Goal: Information Seeking & Learning: Compare options

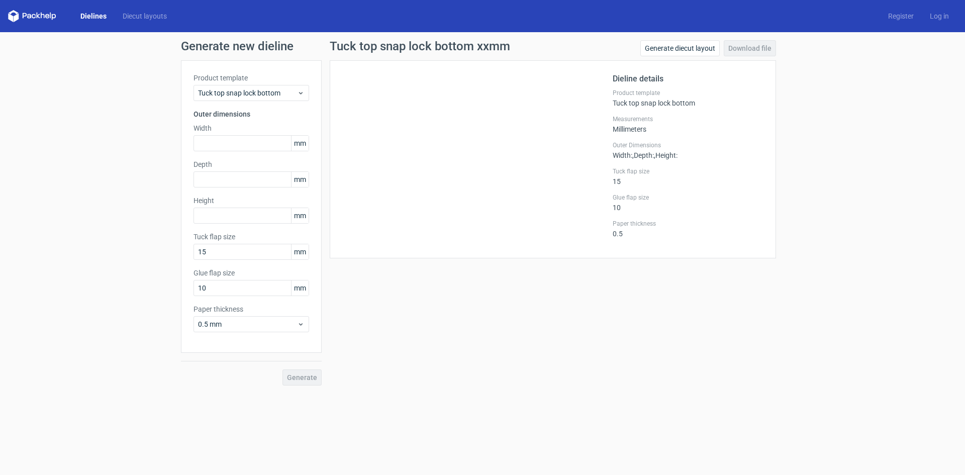
click at [50, 12] on icon at bounding box center [32, 16] width 48 height 12
click at [32, 16] on icon at bounding box center [32, 16] width 48 height 12
click at [264, 95] on span "Tuck top snap lock bottom" at bounding box center [247, 93] width 99 height 10
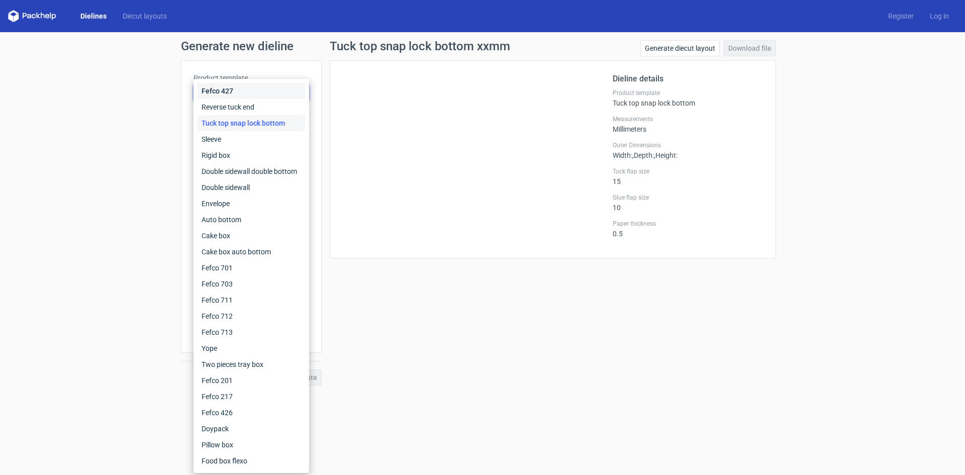
click at [224, 88] on div "Fefco 427" at bounding box center [252, 91] width 108 height 16
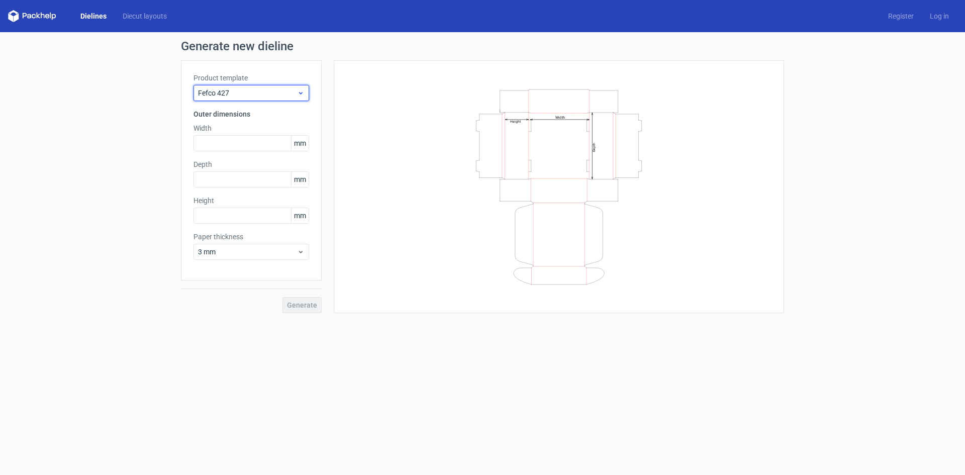
click at [228, 90] on span "Fefco 427" at bounding box center [247, 93] width 99 height 10
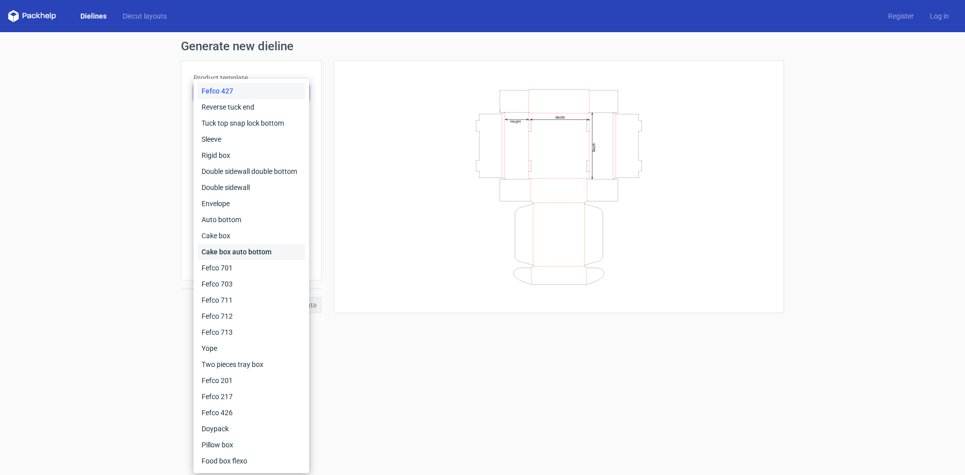
click at [241, 253] on div "Cake box auto bottom" at bounding box center [252, 252] width 108 height 16
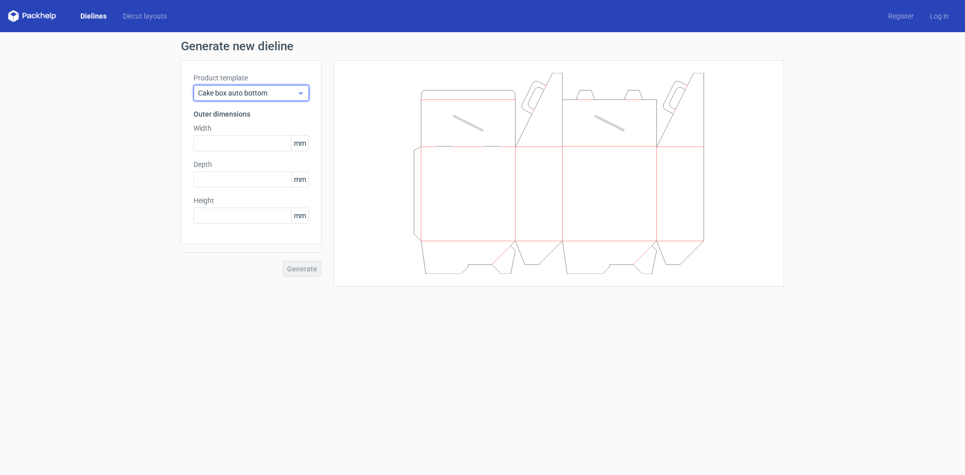
click at [247, 91] on span "Cake box auto bottom" at bounding box center [247, 93] width 99 height 10
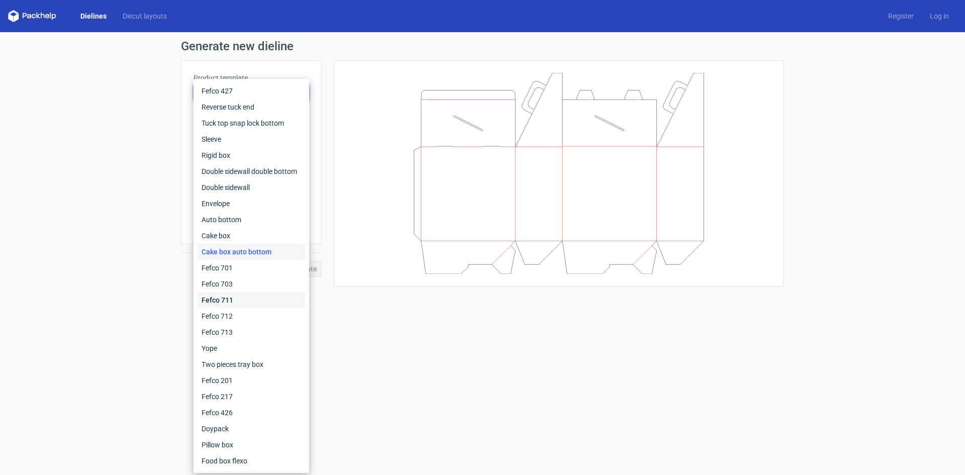
click at [227, 297] on div "Fefco 711" at bounding box center [252, 300] width 108 height 16
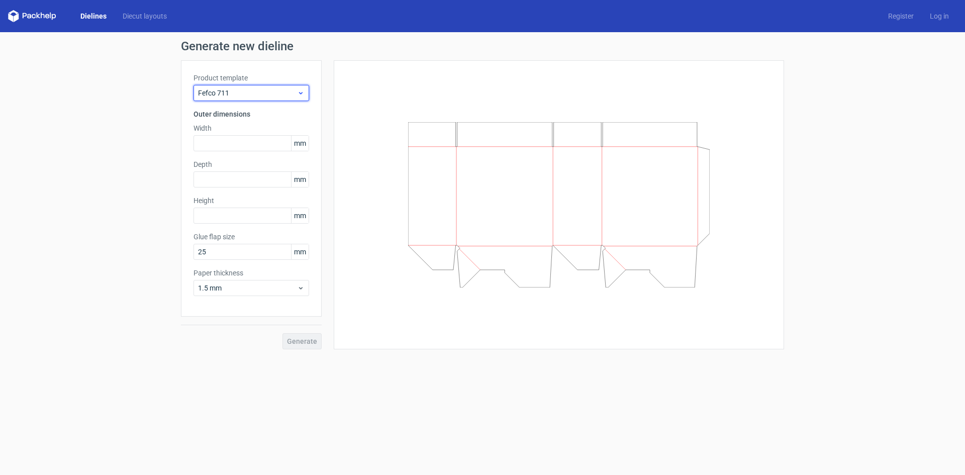
click at [254, 92] on span "Fefco 711" at bounding box center [247, 93] width 99 height 10
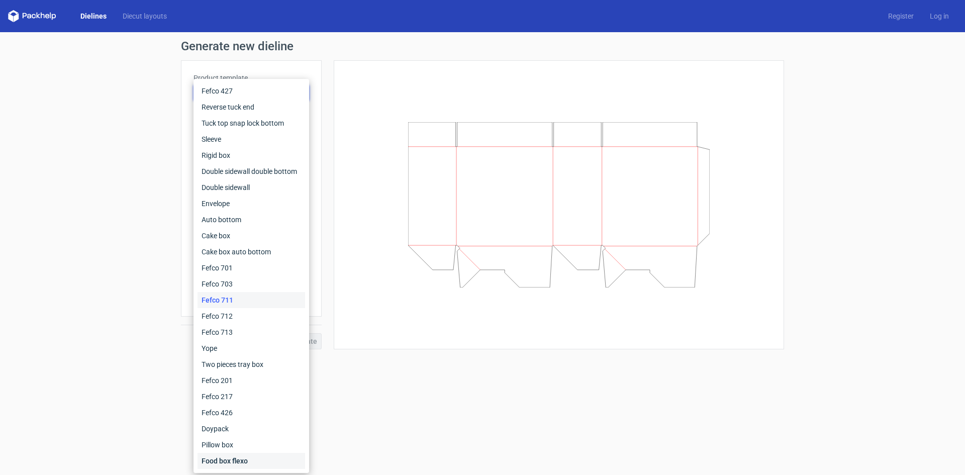
click at [230, 463] on div "Food box flexo" at bounding box center [252, 461] width 108 height 16
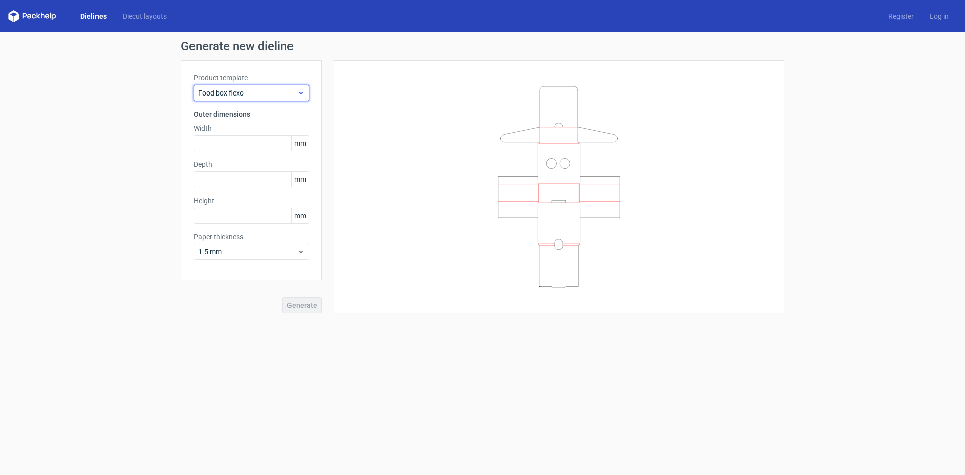
click at [240, 87] on div "Food box flexo" at bounding box center [252, 93] width 116 height 16
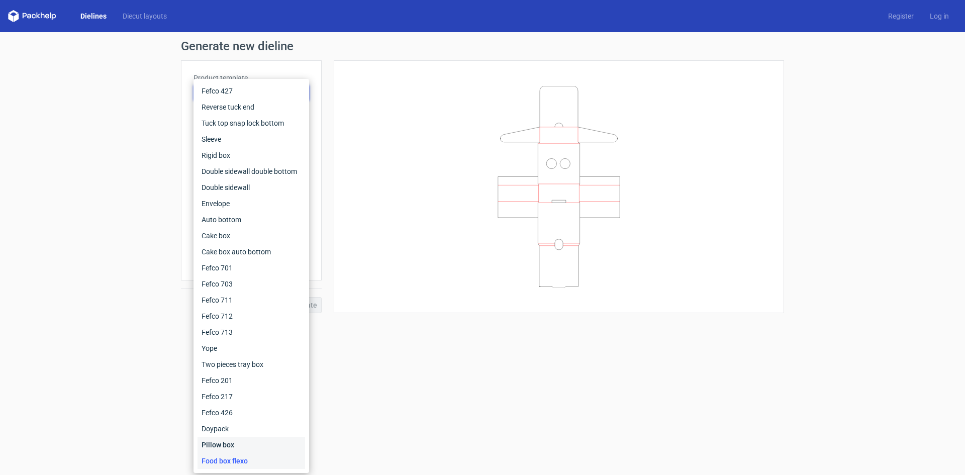
click at [210, 442] on div "Pillow box" at bounding box center [252, 445] width 108 height 16
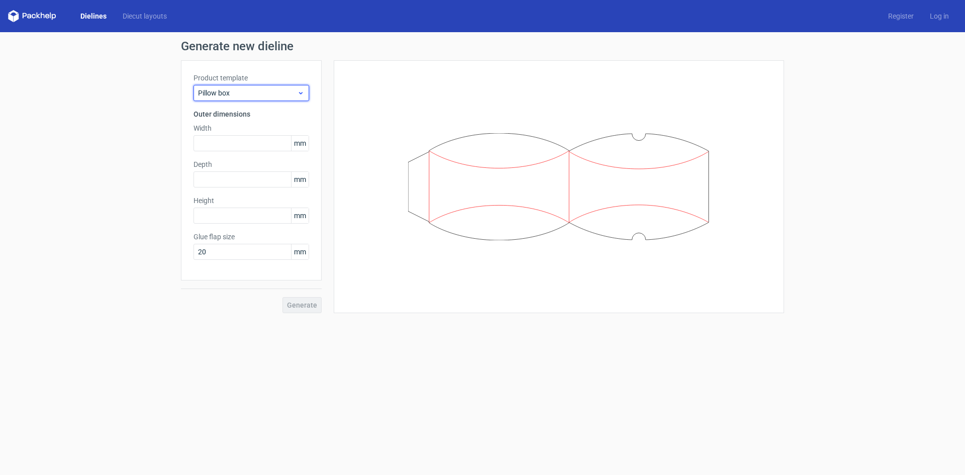
click at [245, 89] on span "Pillow box" at bounding box center [247, 93] width 99 height 10
